Goal: Find specific page/section: Find specific page/section

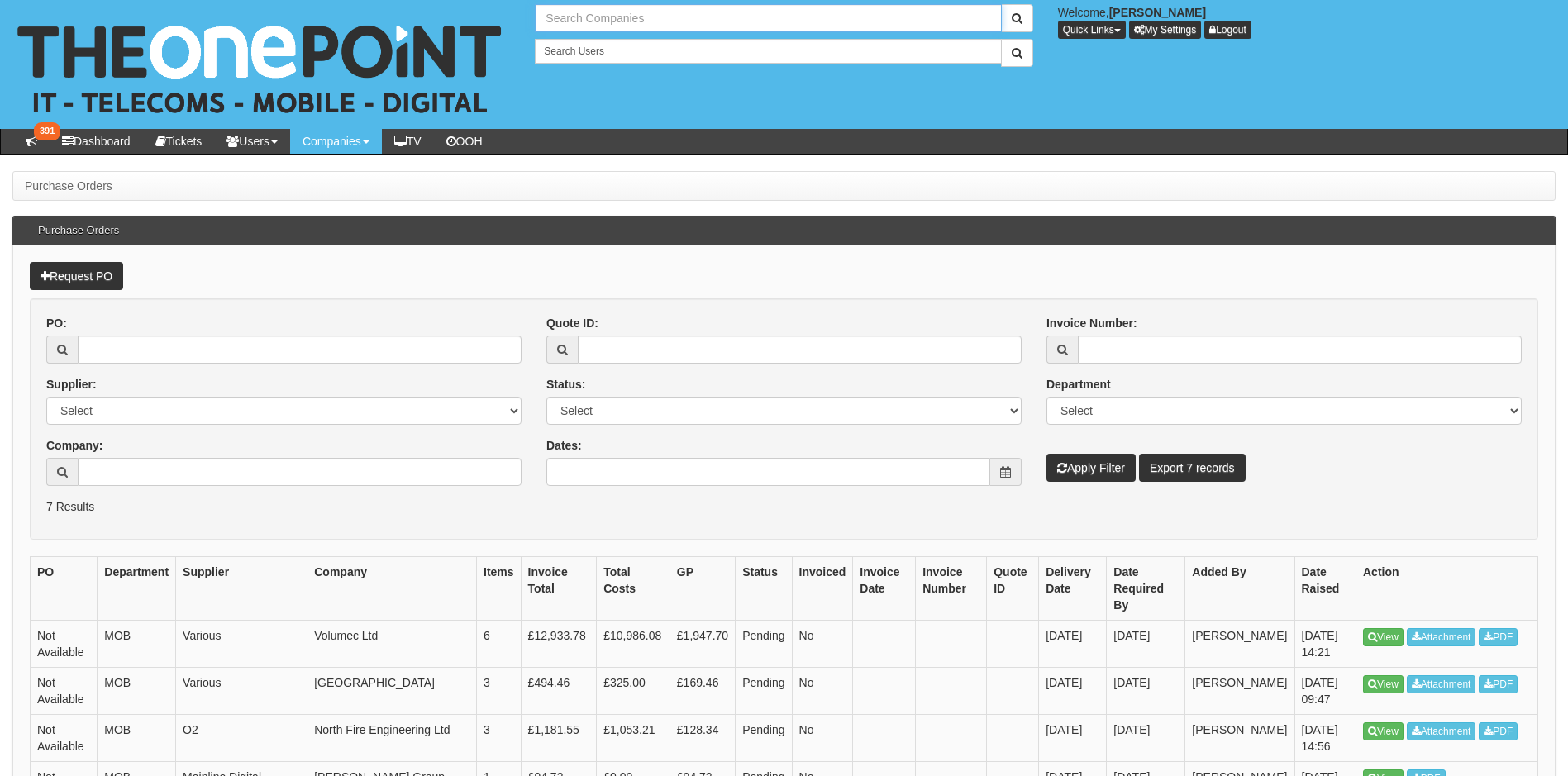
click at [577, 10] on input "text" at bounding box center [768, 19] width 466 height 28
click at [1001, 4] on button "submit" at bounding box center [1017, 19] width 32 height 28
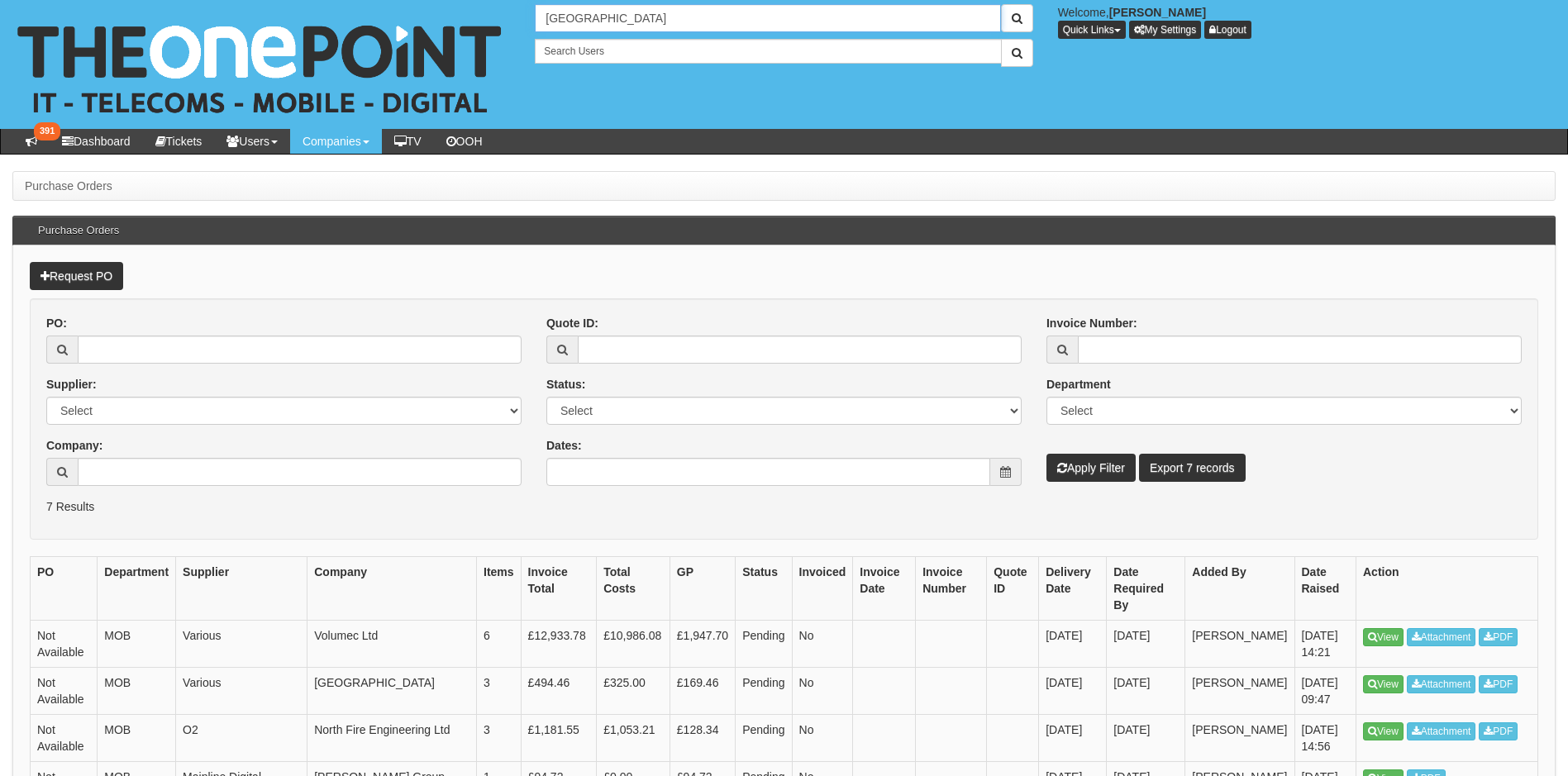
click at [1001, 4] on button "submit" at bounding box center [1017, 19] width 32 height 28
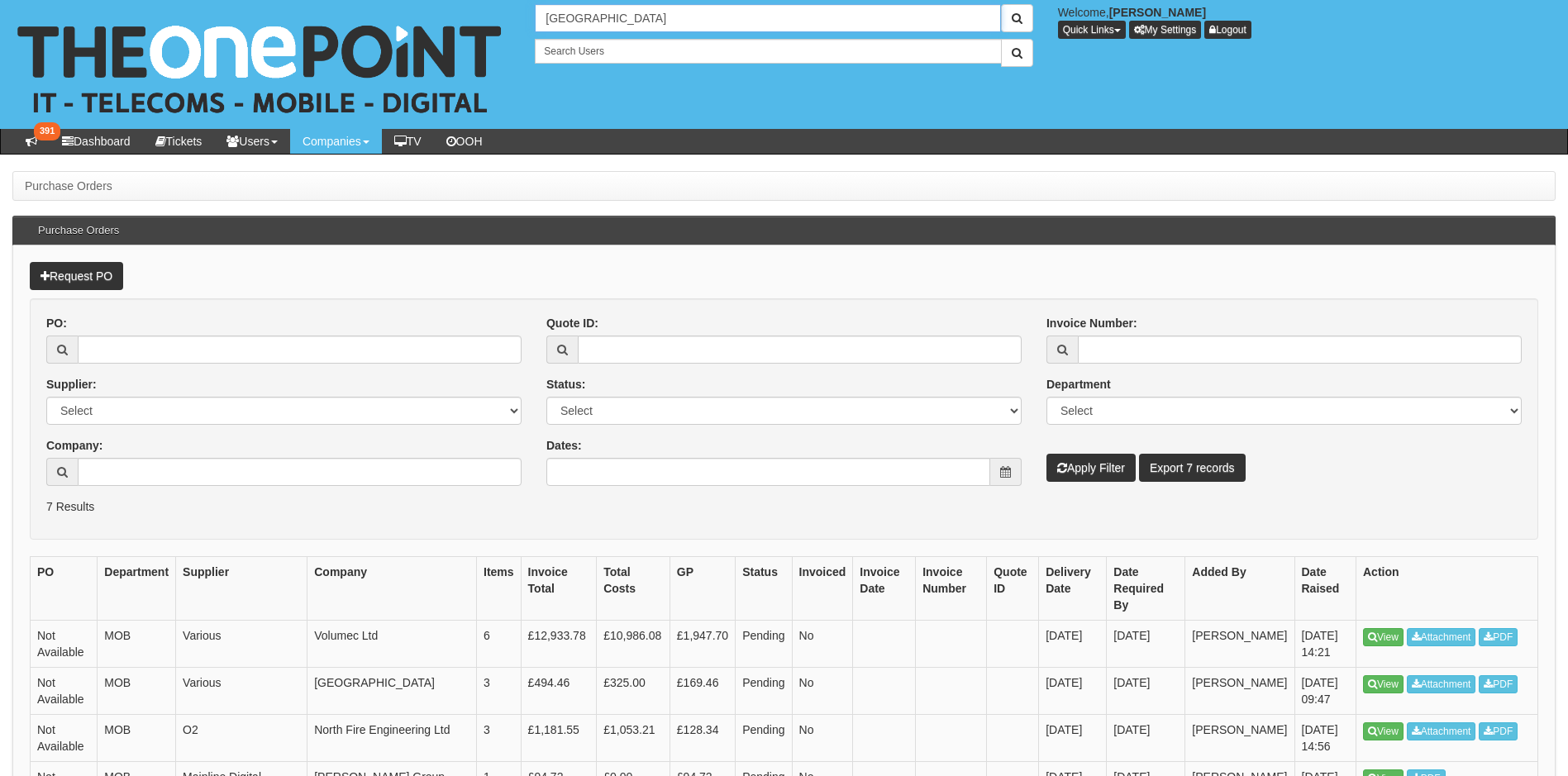
click at [1001, 4] on button "submit" at bounding box center [1017, 19] width 32 height 28
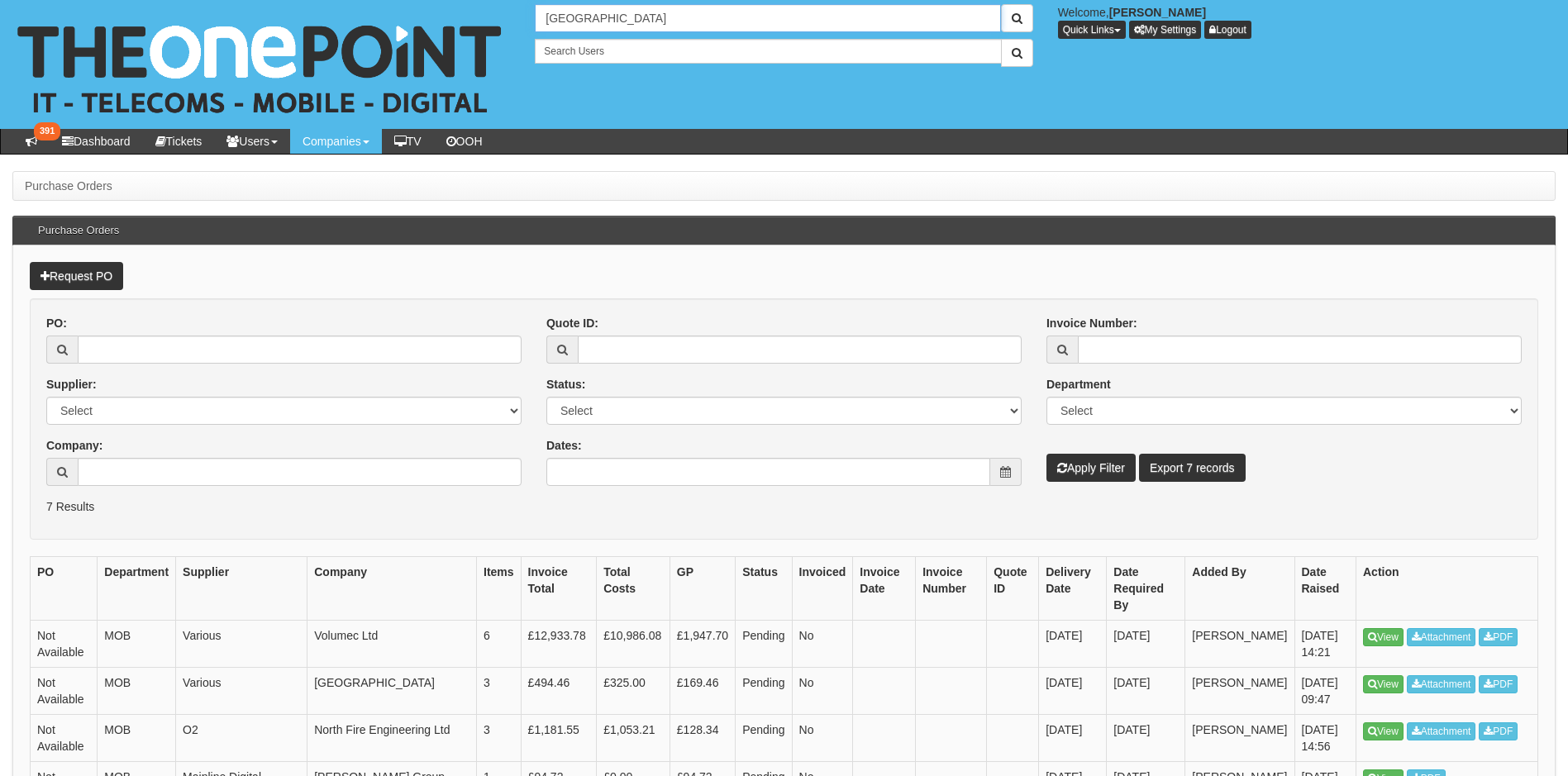
click at [1001, 4] on button "submit" at bounding box center [1017, 19] width 32 height 28
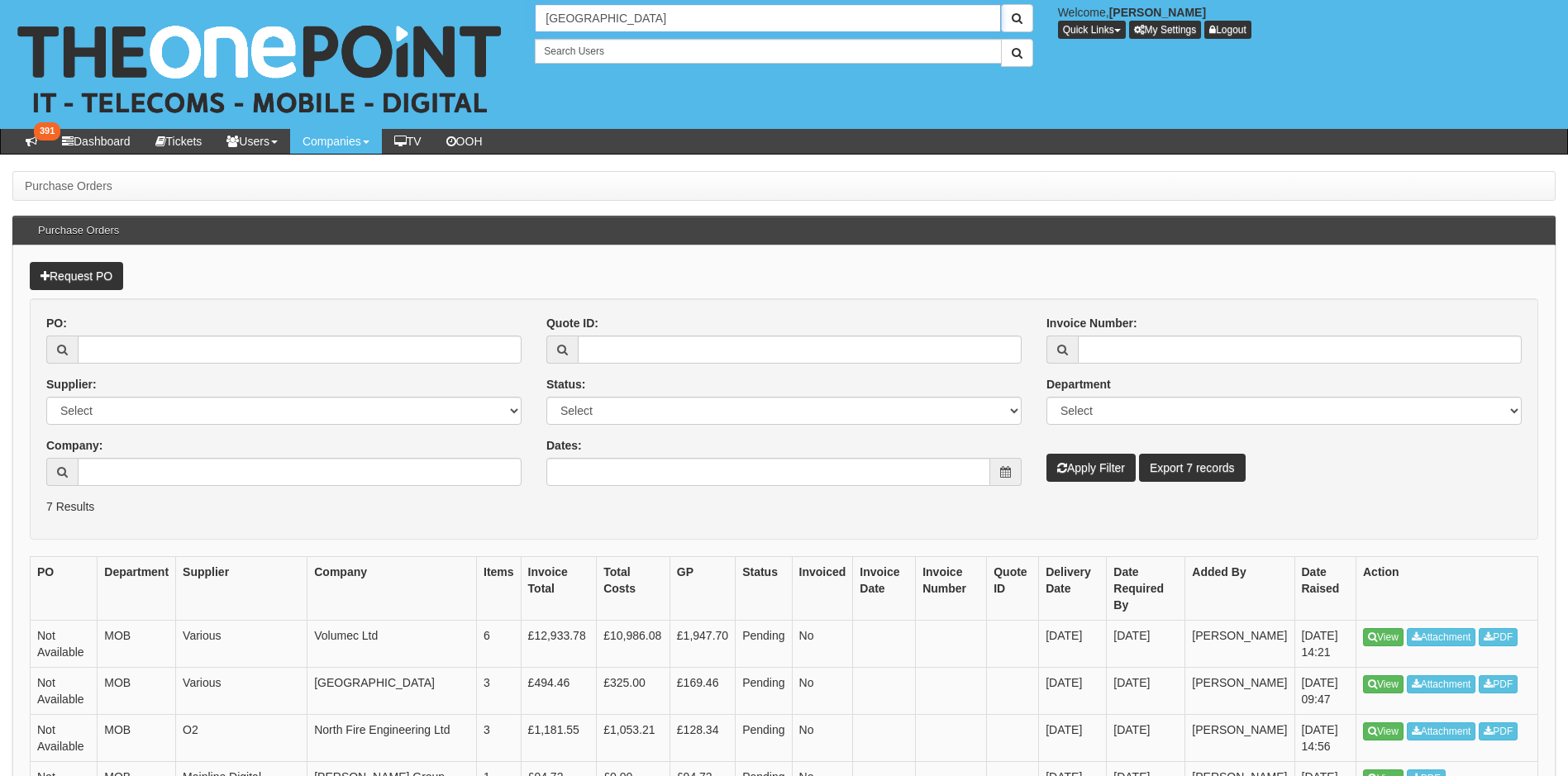
click at [1001, 4] on button "submit" at bounding box center [1017, 19] width 32 height 28
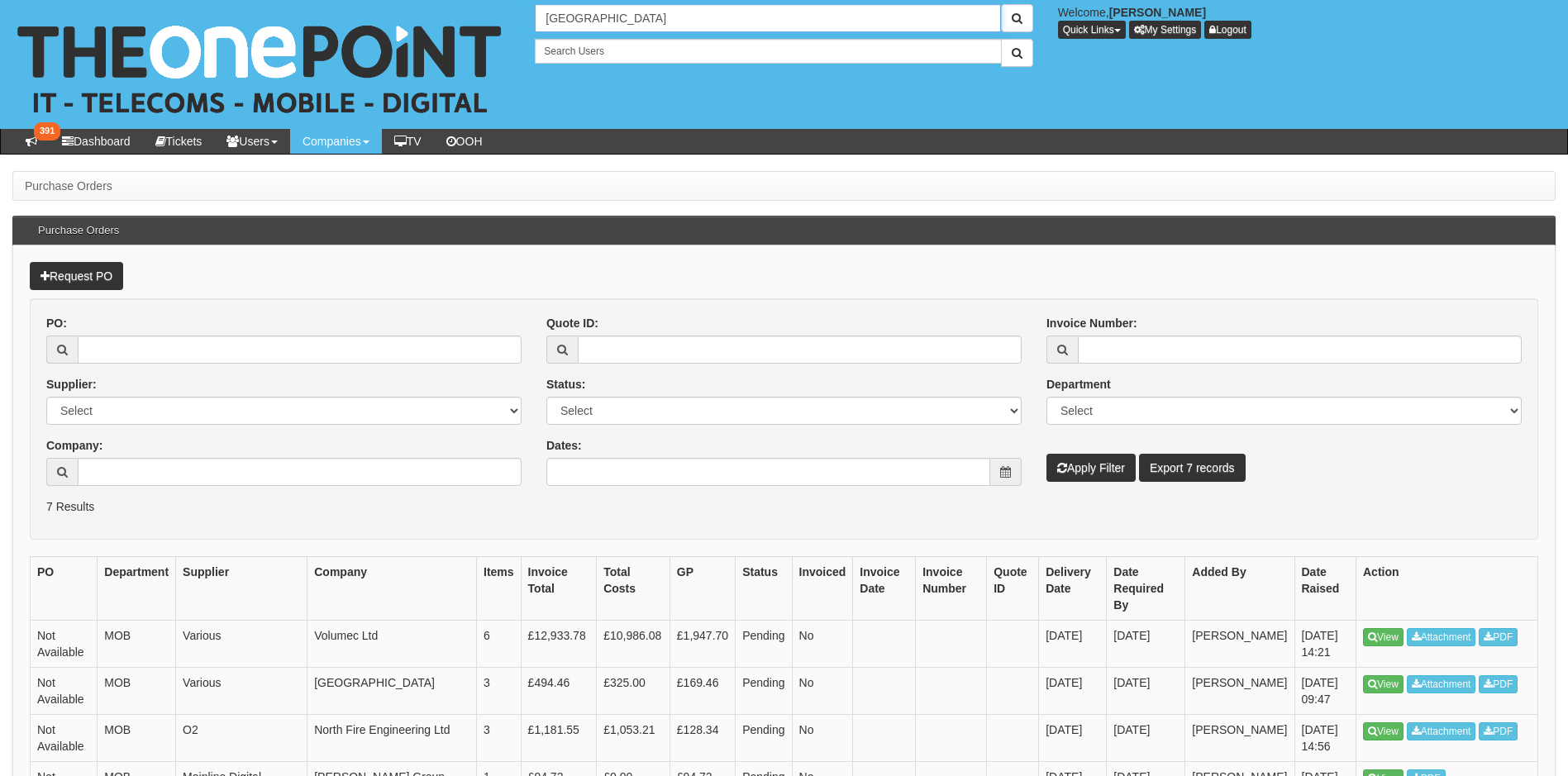
click at [1001, 4] on button "submit" at bounding box center [1017, 19] width 32 height 28
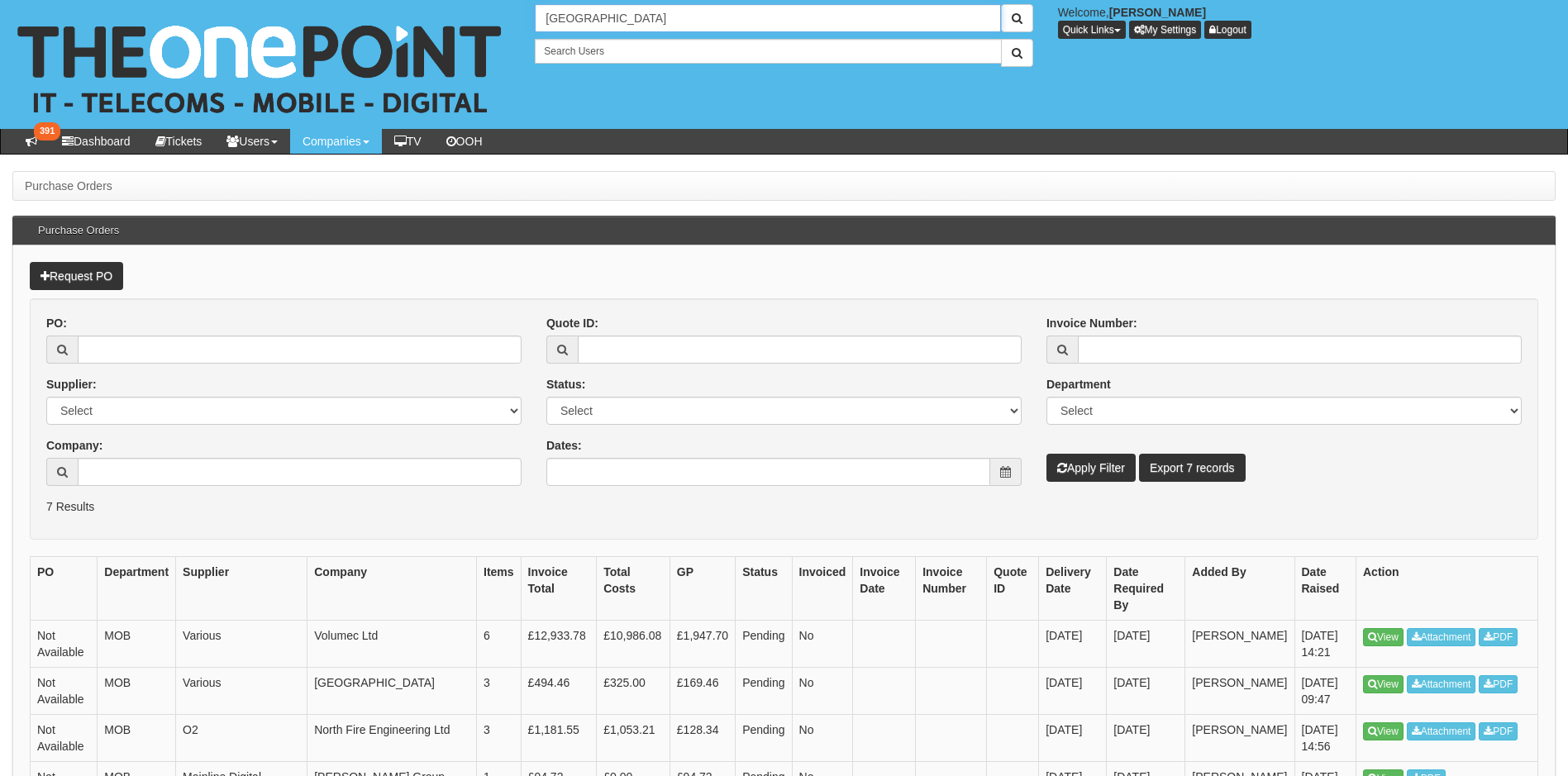
click at [1001, 4] on button "submit" at bounding box center [1017, 19] width 32 height 28
type input "Sm"
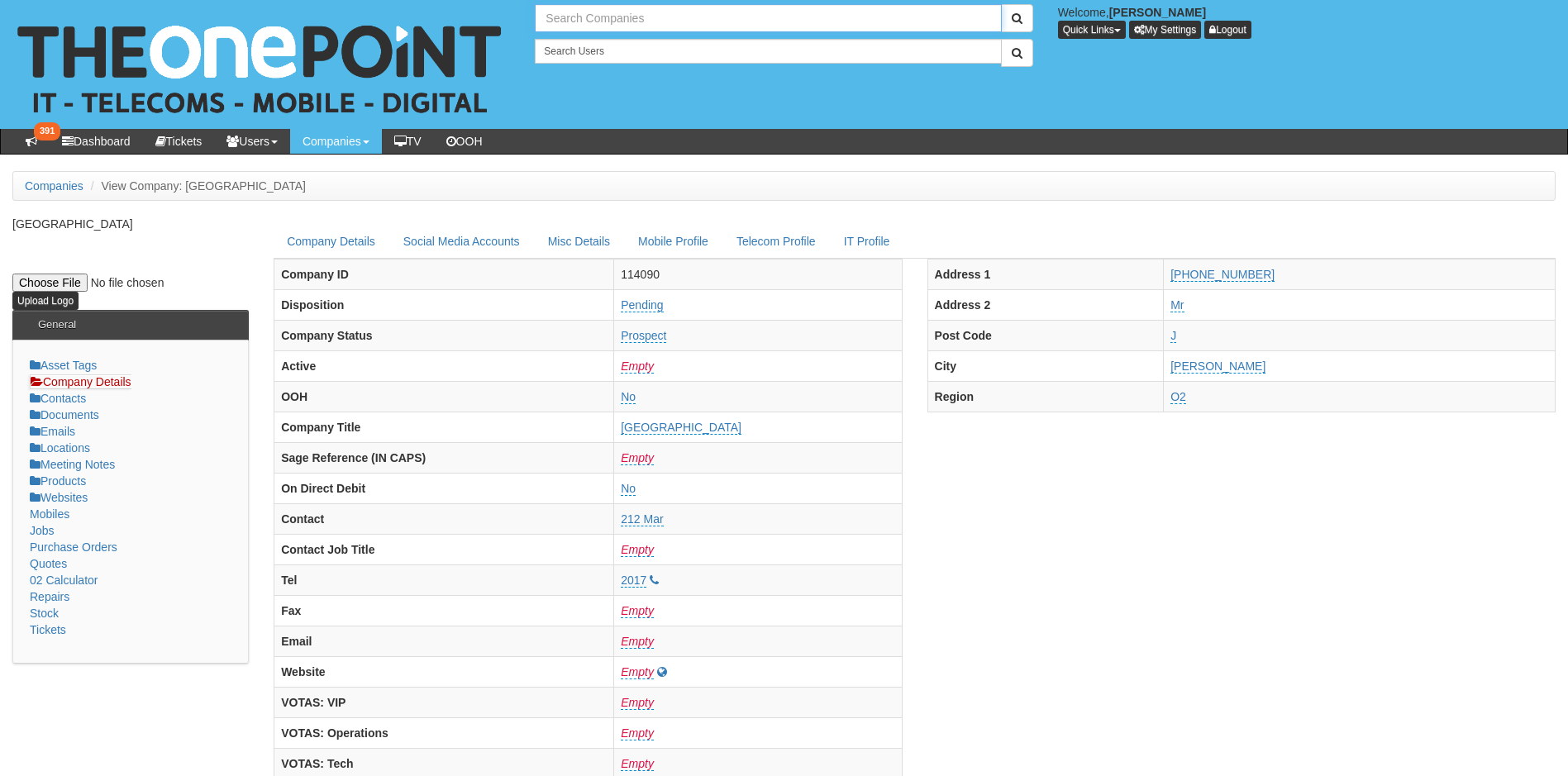
click at [604, 26] on input "text" at bounding box center [768, 19] width 466 height 28
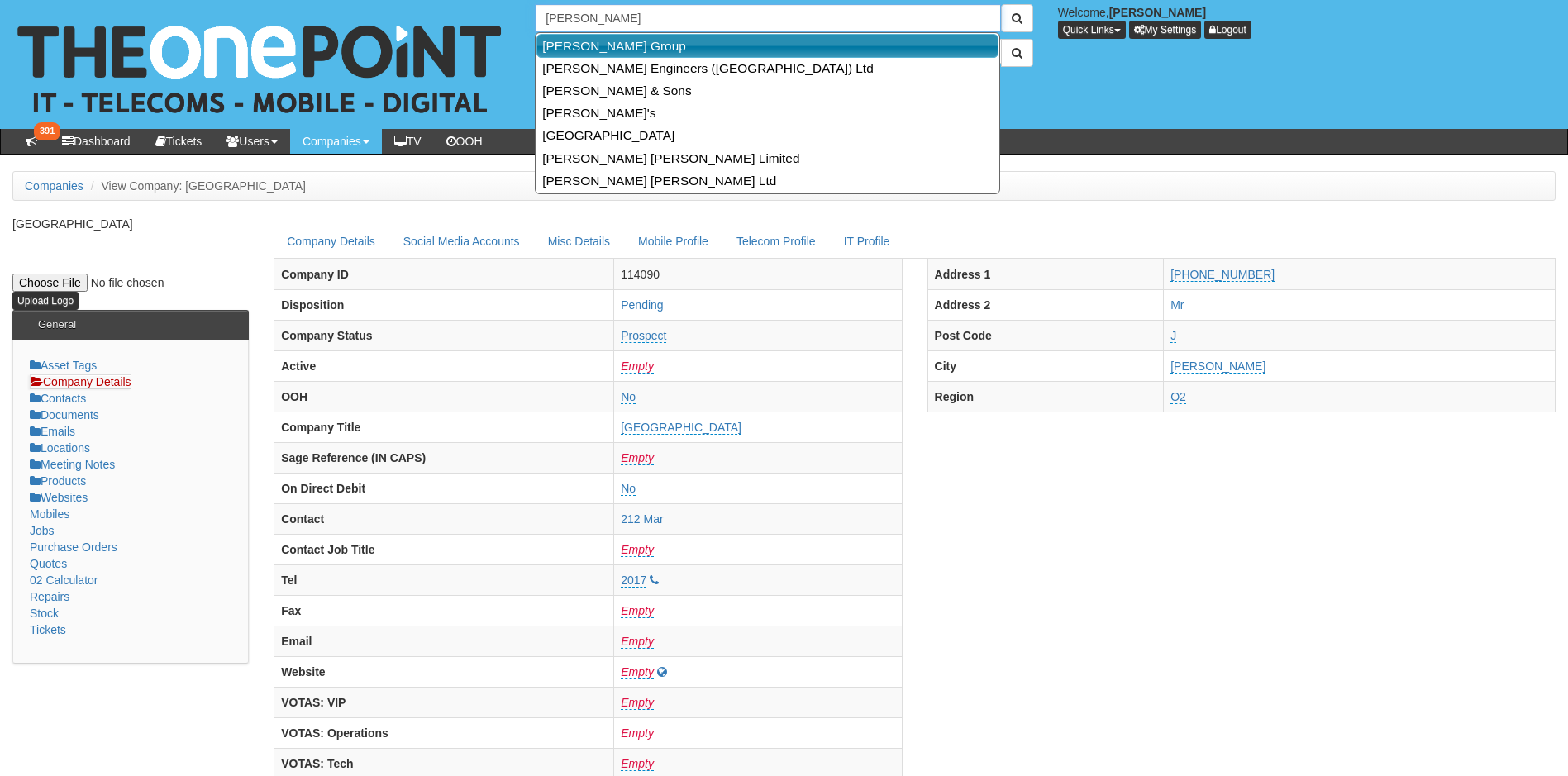
click at [664, 45] on link "[PERSON_NAME] Group" at bounding box center [767, 45] width 462 height 24
type input "[PERSON_NAME] Group"
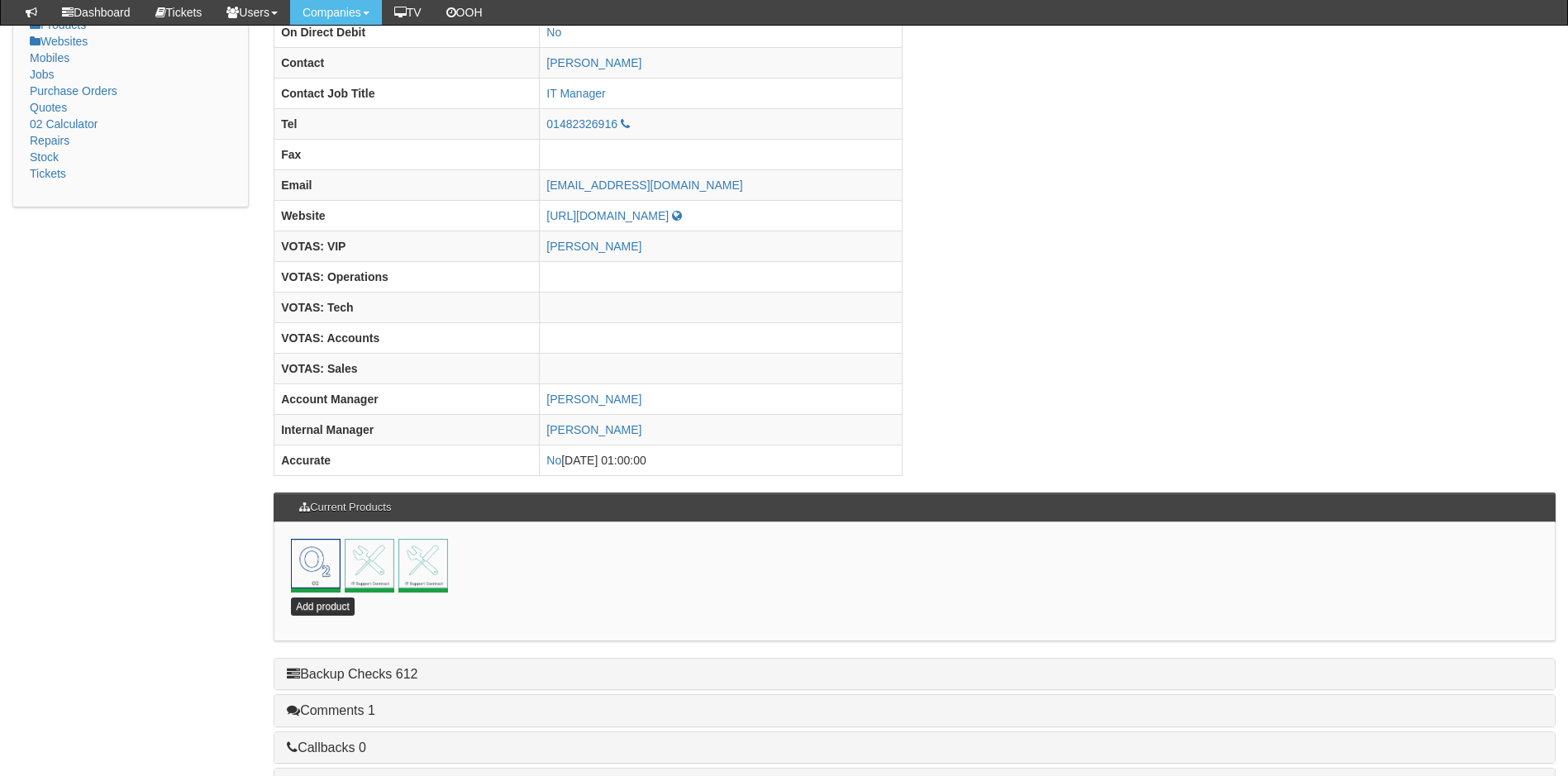
scroll to position [722, 0]
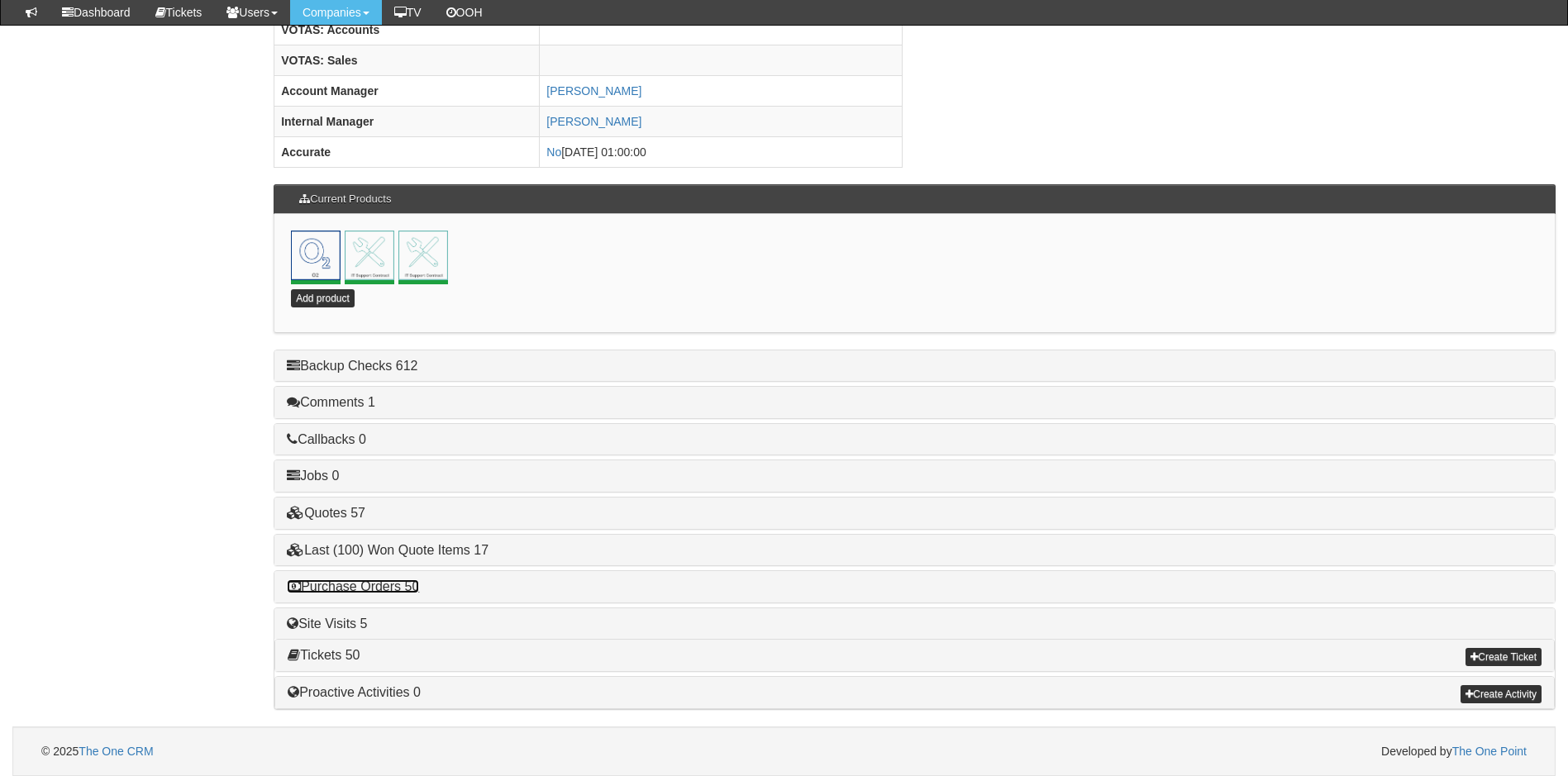
click at [378, 586] on link "Purchase Orders 50" at bounding box center [353, 586] width 133 height 14
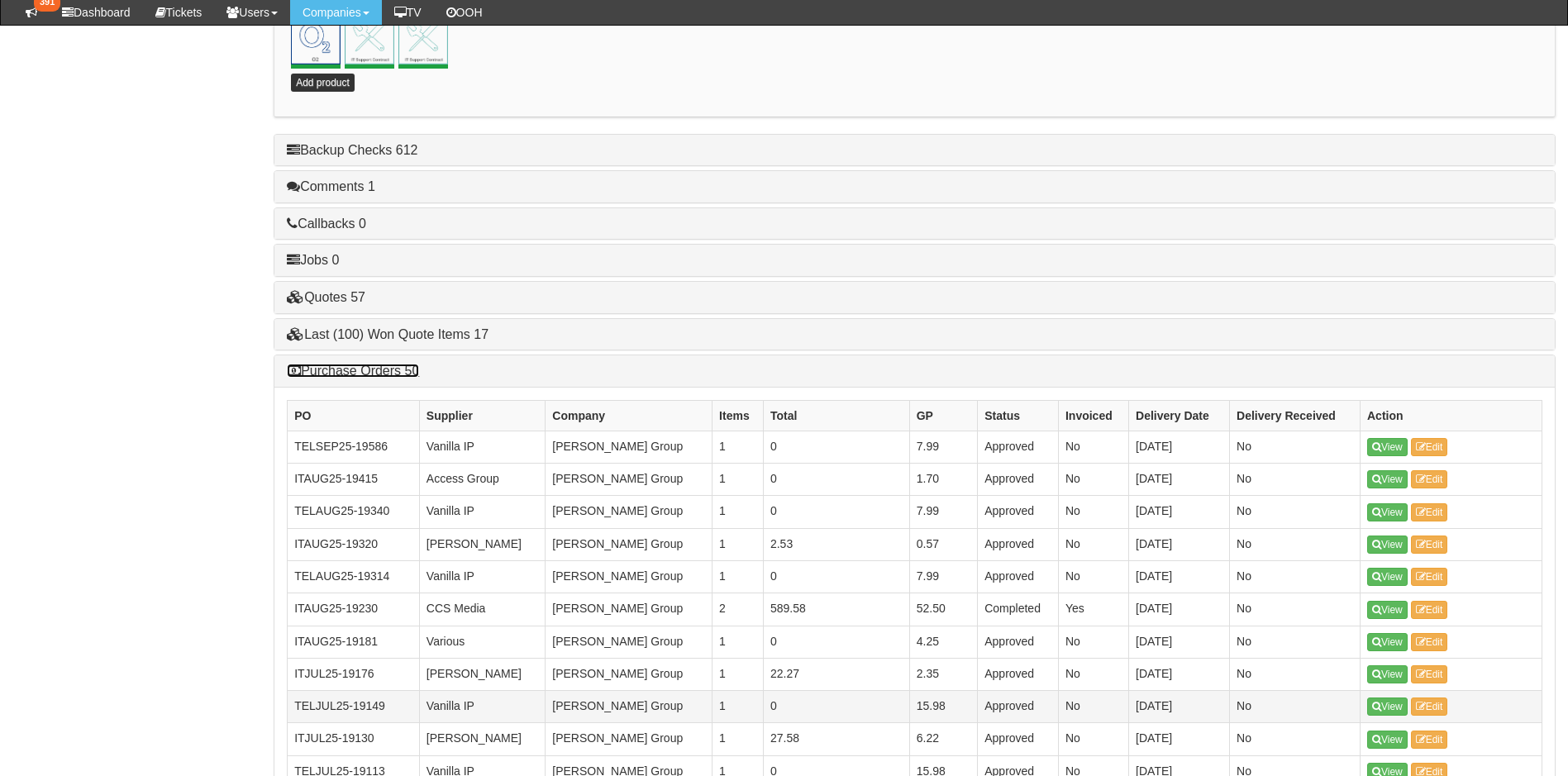
scroll to position [887, 0]
